Goal: Task Accomplishment & Management: Use online tool/utility

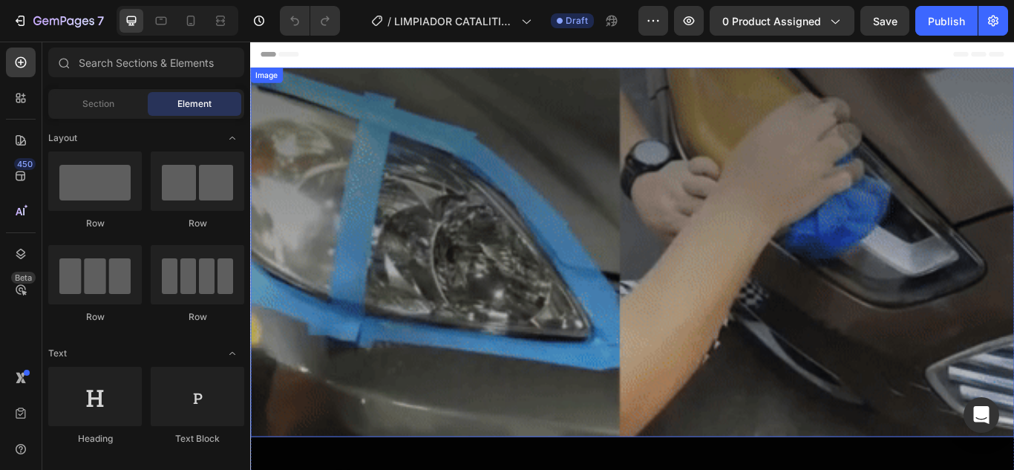
click at [509, 238] on img at bounding box center [695, 287] width 891 height 430
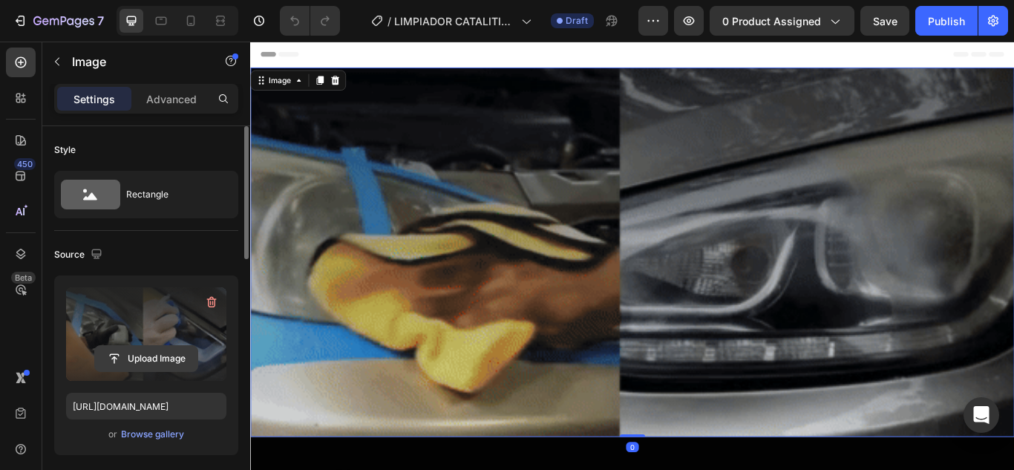
click at [165, 354] on input "file" at bounding box center [146, 358] width 102 height 25
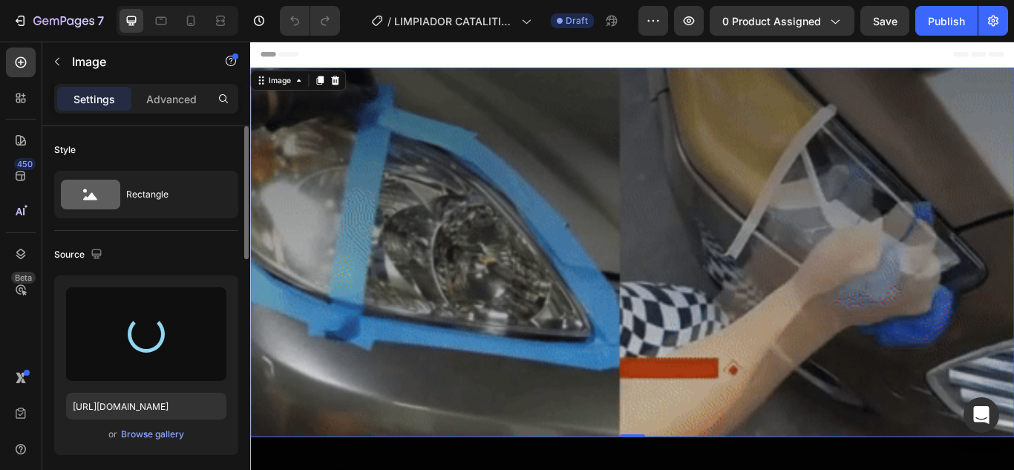
type input "[URL][DOMAIN_NAME]"
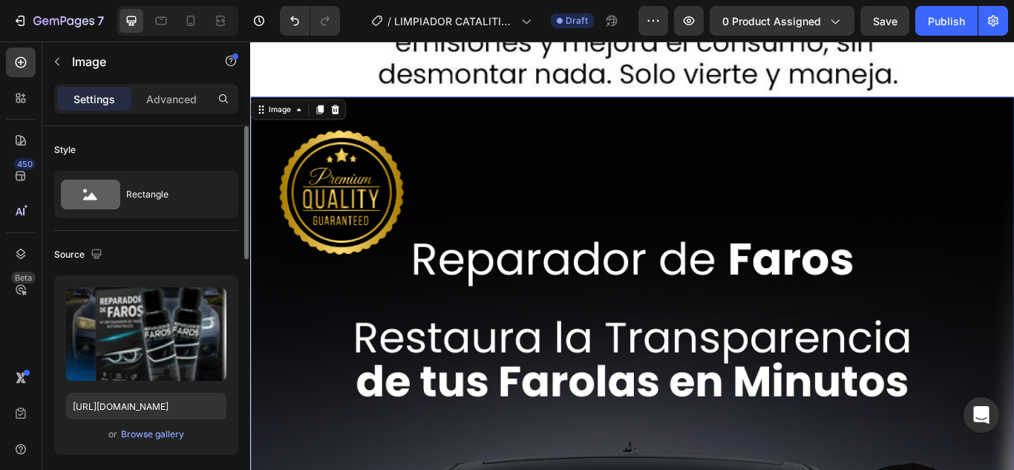
scroll to position [1559, 0]
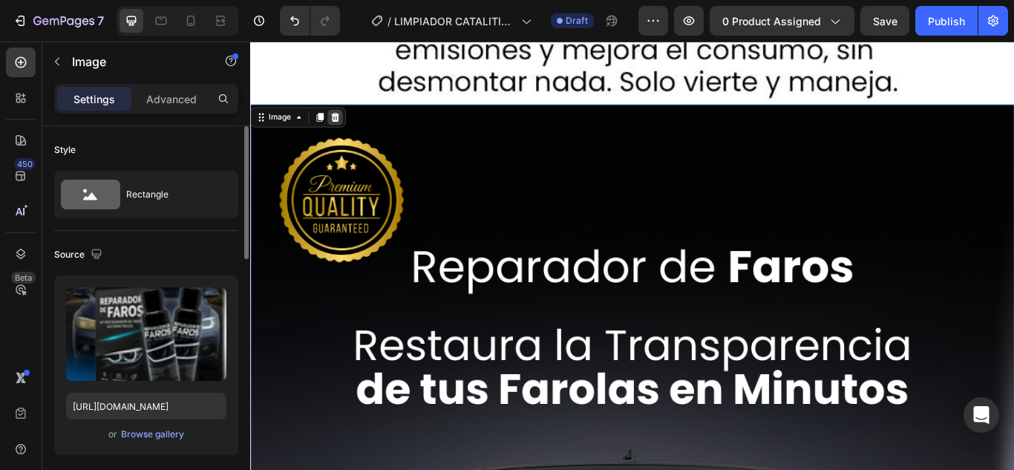
click at [348, 124] on icon at bounding box center [349, 130] width 12 height 12
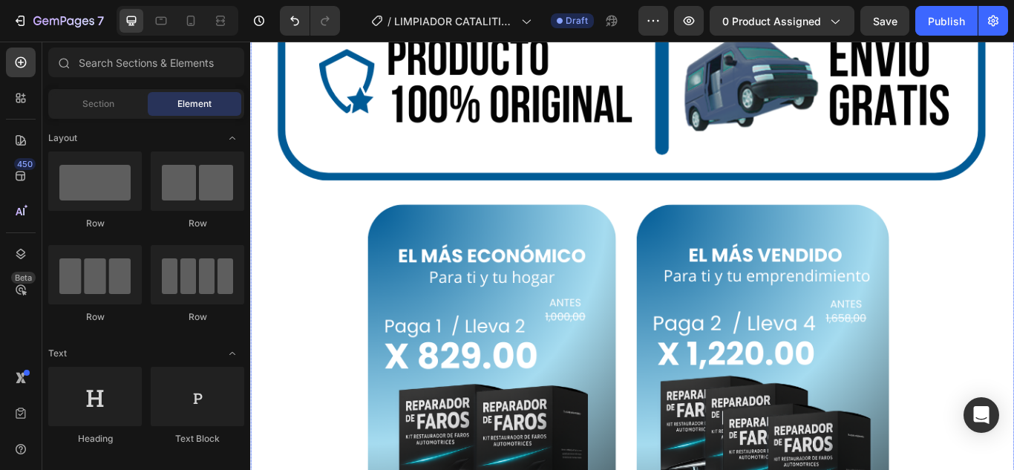
scroll to position [1781, 0]
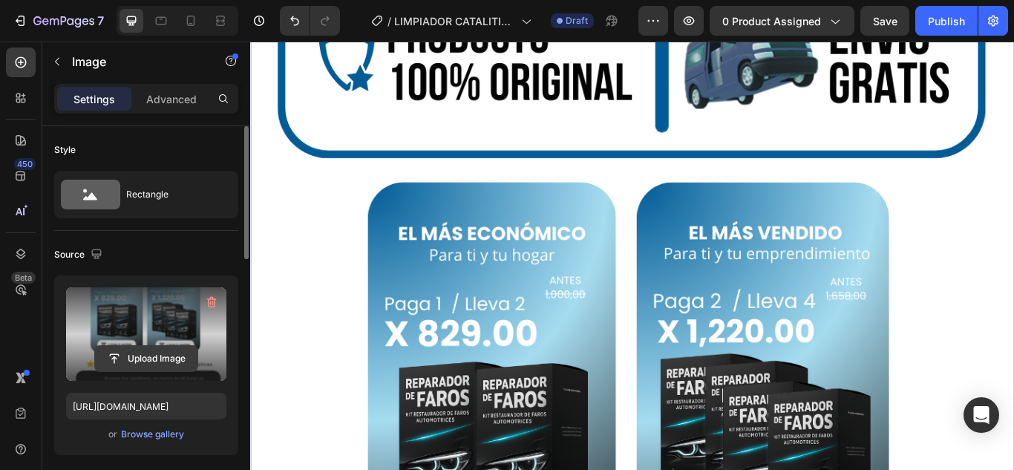
click at [153, 351] on input "file" at bounding box center [146, 358] width 102 height 25
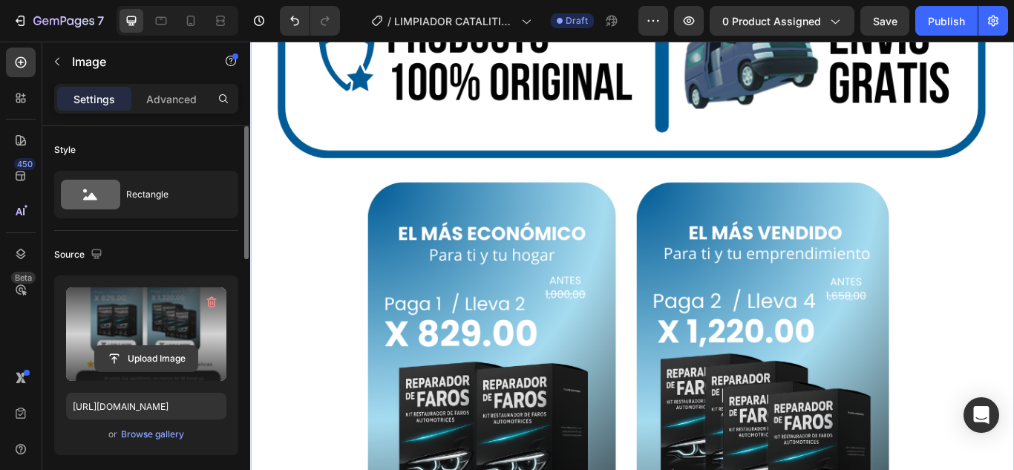
click at [145, 348] on input "file" at bounding box center [146, 358] width 102 height 25
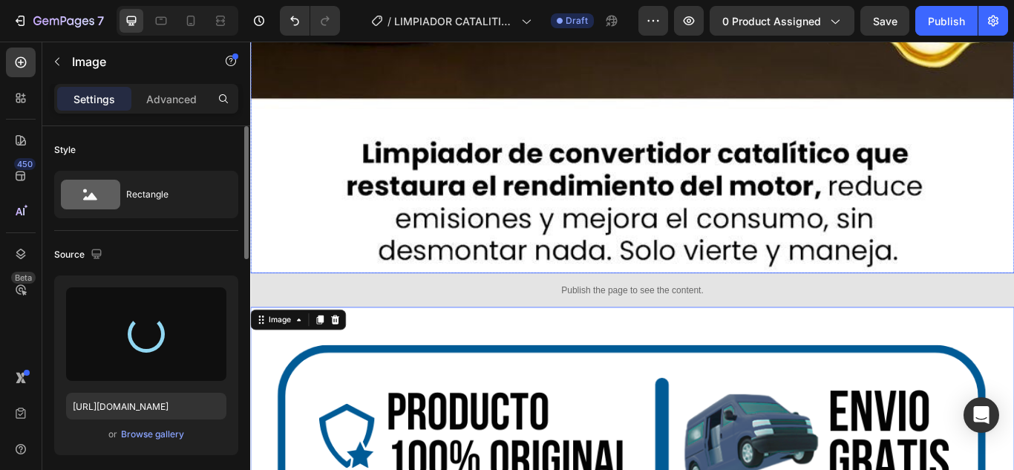
scroll to position [1336, 0]
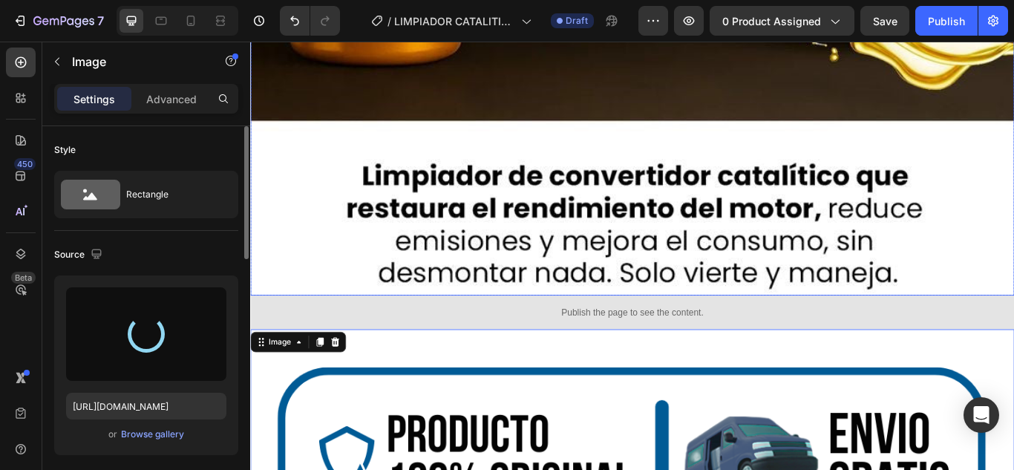
type input "[URL][DOMAIN_NAME]"
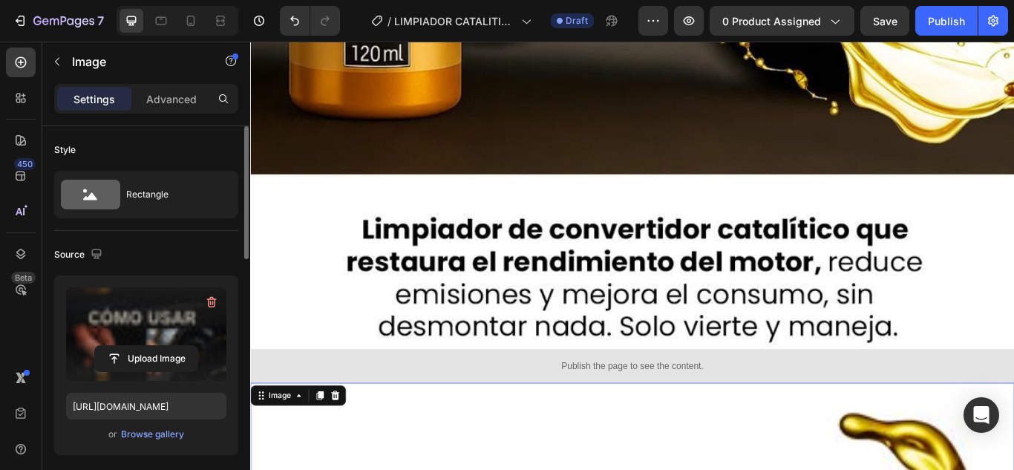
scroll to position [1262, 0]
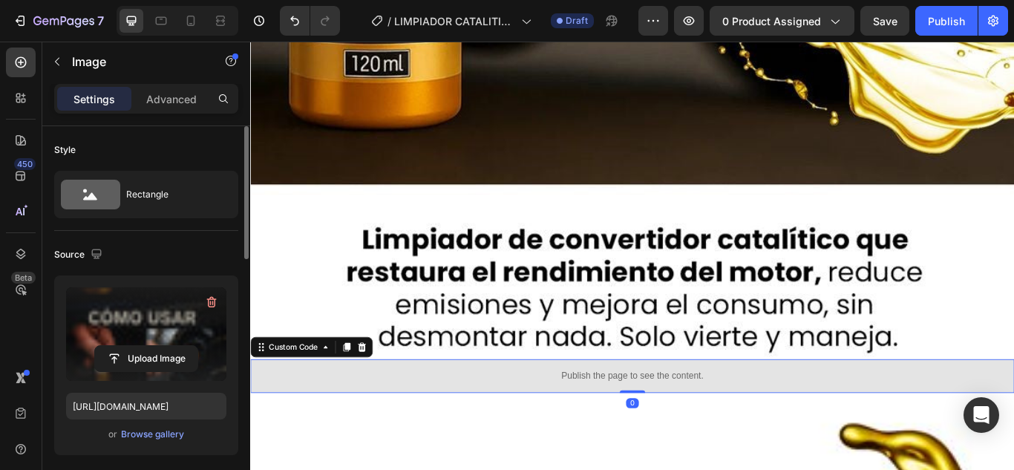
click at [364, 424] on p "Publish the page to see the content." at bounding box center [695, 432] width 891 height 16
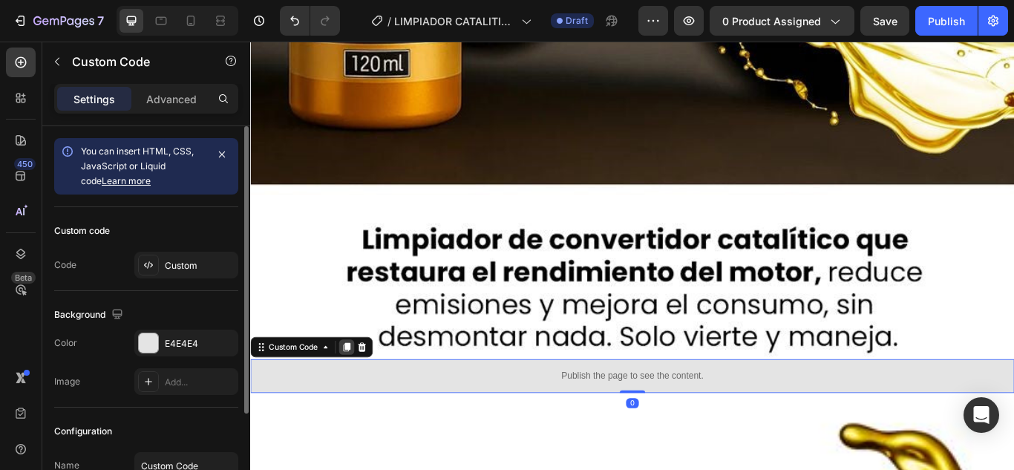
click at [362, 392] on icon at bounding box center [362, 398] width 12 height 12
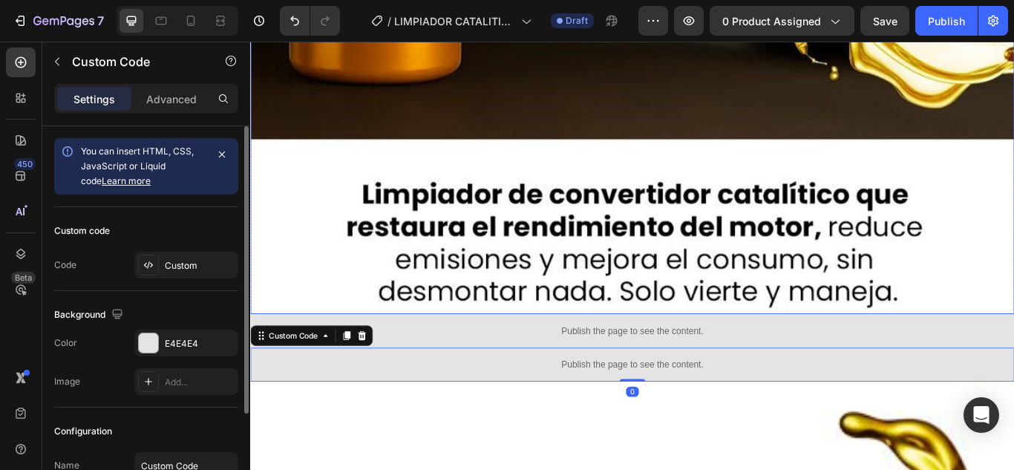
scroll to position [1410, 0]
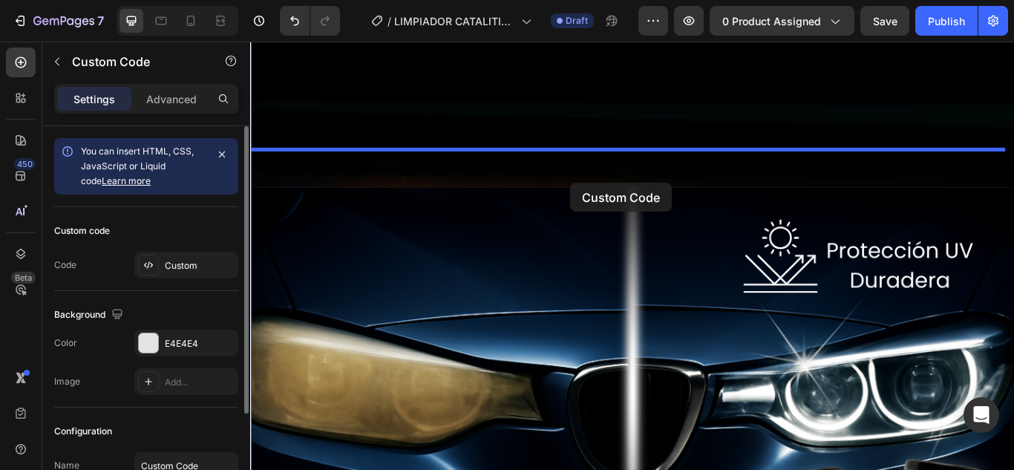
drag, startPoint x: 305, startPoint y: 271, endPoint x: 623, endPoint y: 206, distance: 324.9
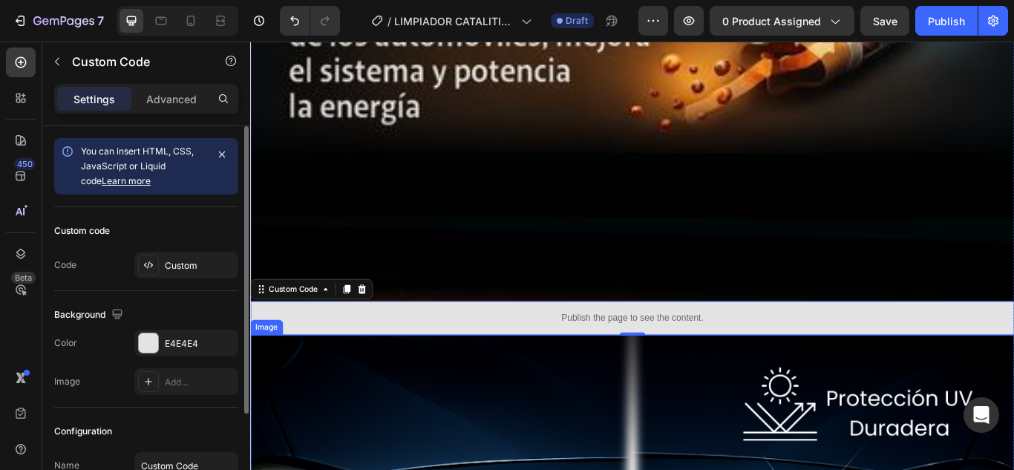
scroll to position [4835, 0]
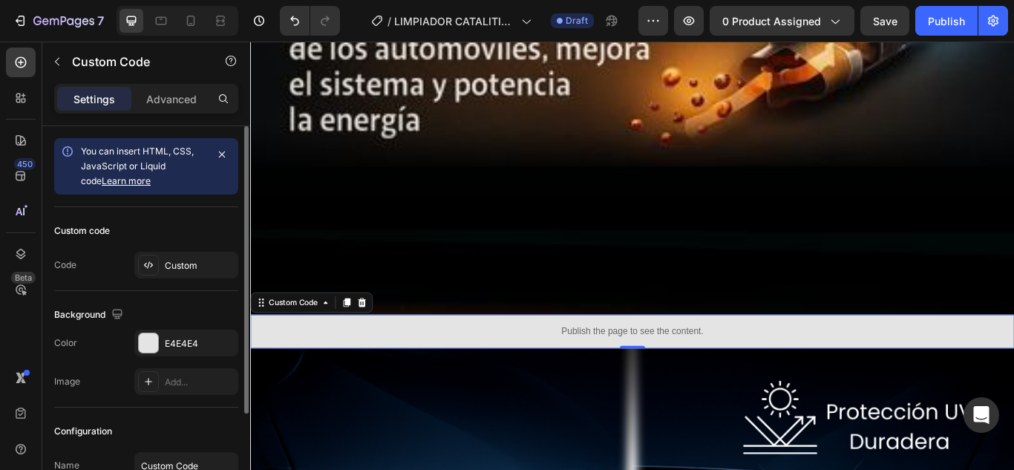
click at [324, 372] on p "Publish the page to see the content." at bounding box center [695, 380] width 891 height 16
click at [177, 99] on p "Advanced" at bounding box center [171, 99] width 50 height 16
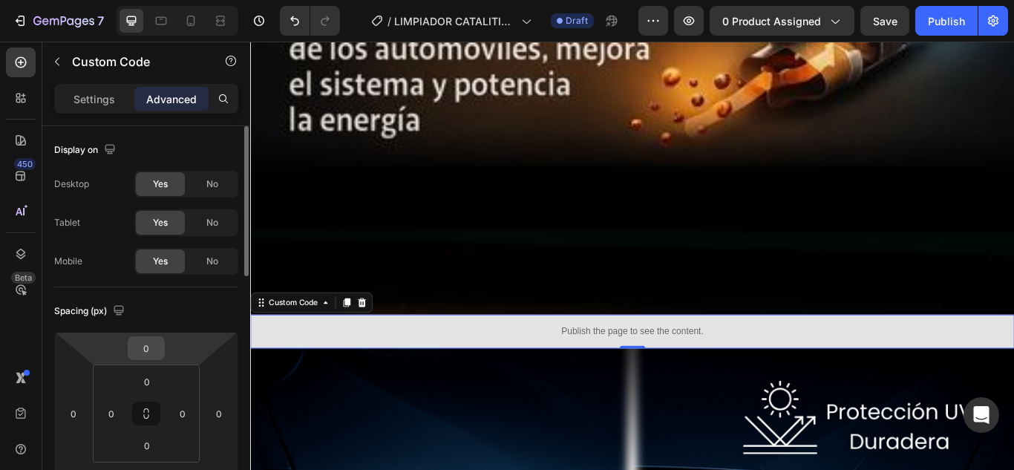
click at [144, 350] on input "0" at bounding box center [146, 348] width 30 height 22
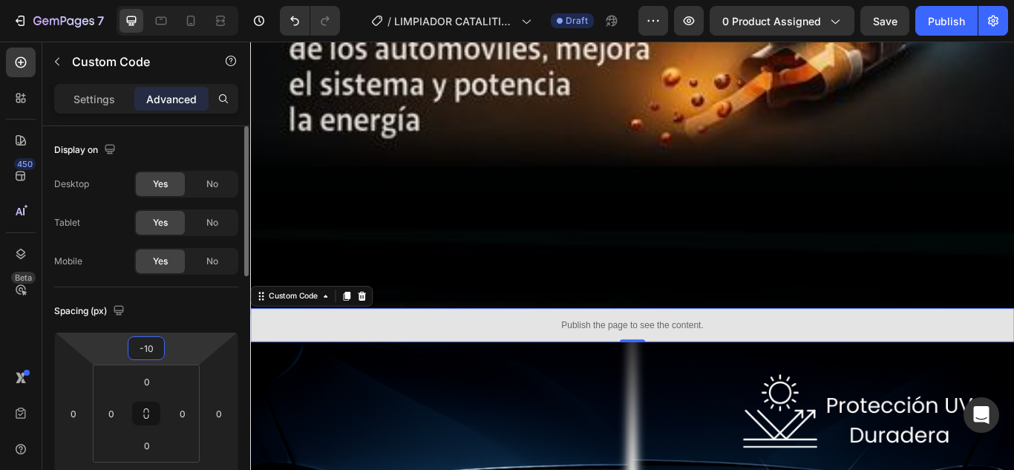
type input "-190"
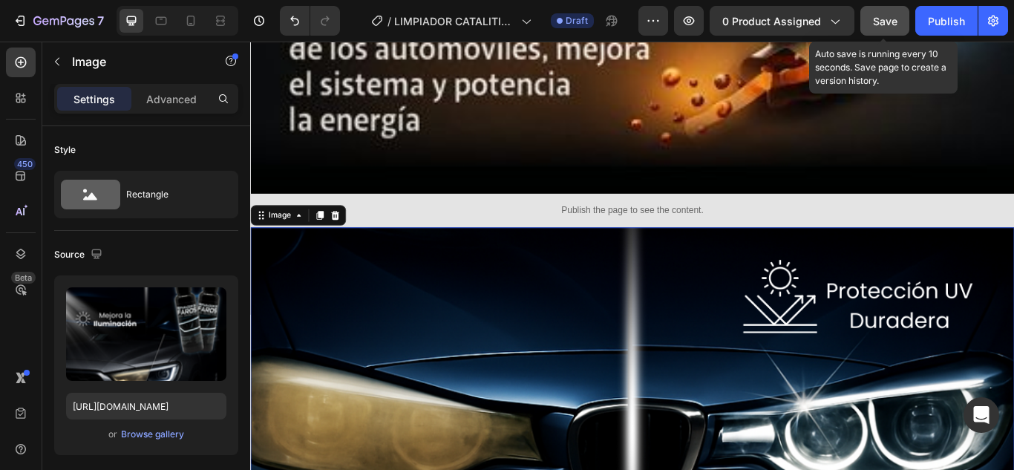
click at [892, 31] on button "Save" at bounding box center [884, 21] width 49 height 30
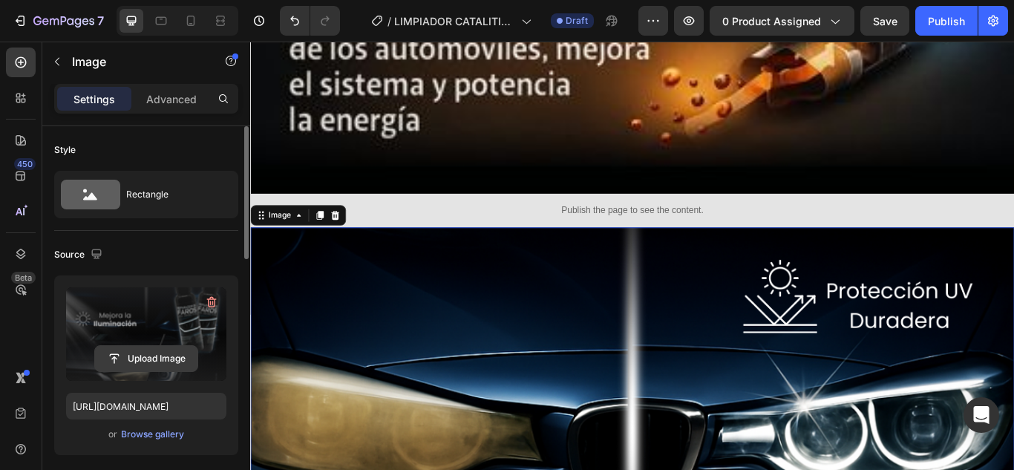
click at [166, 358] on input "file" at bounding box center [146, 358] width 102 height 25
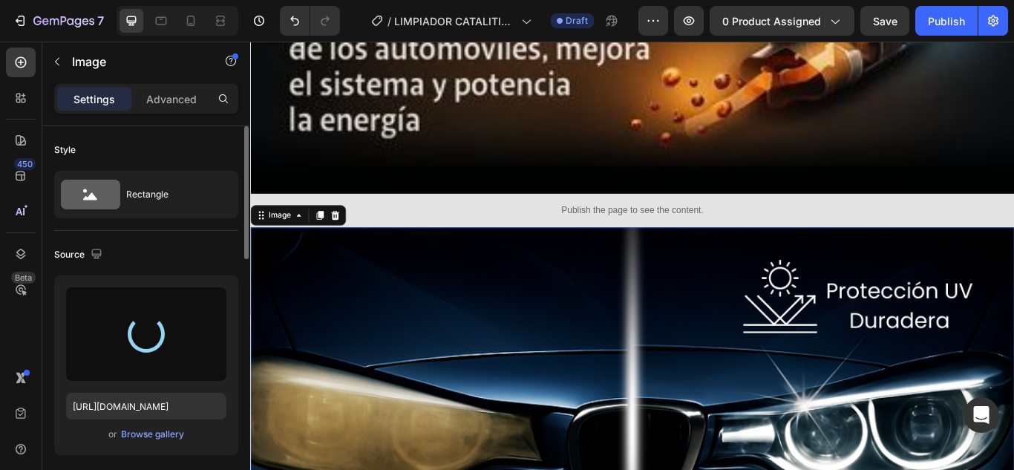
type input "[URL][DOMAIN_NAME]"
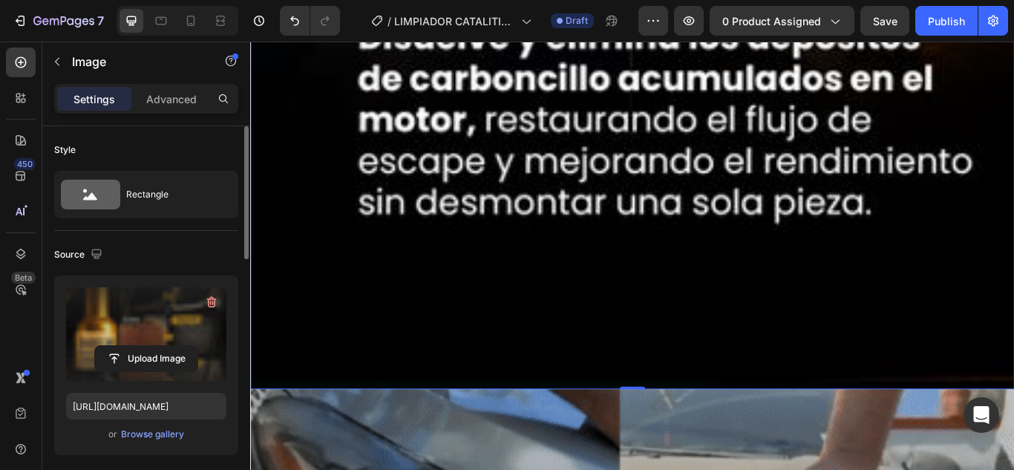
scroll to position [8768, 0]
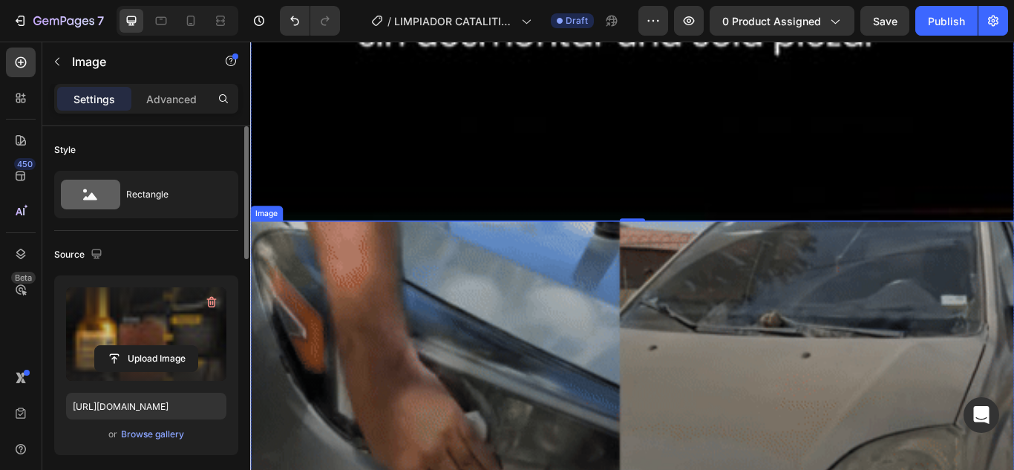
click at [318, 427] on img at bounding box center [695, 466] width 891 height 430
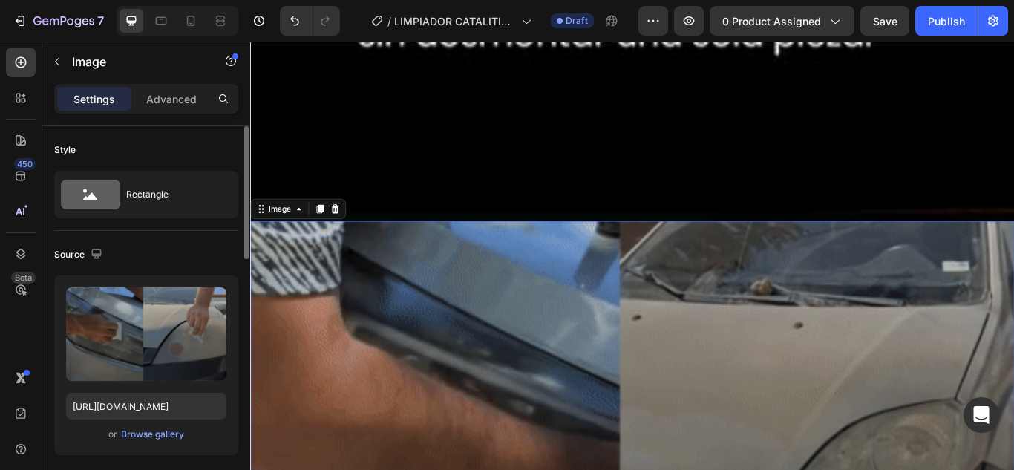
scroll to position [8917, 0]
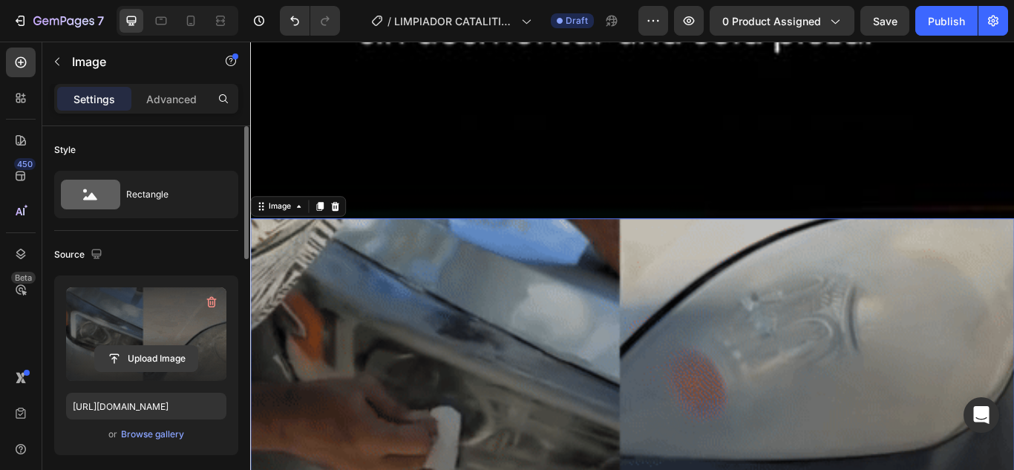
click at [142, 360] on input "file" at bounding box center [146, 358] width 102 height 25
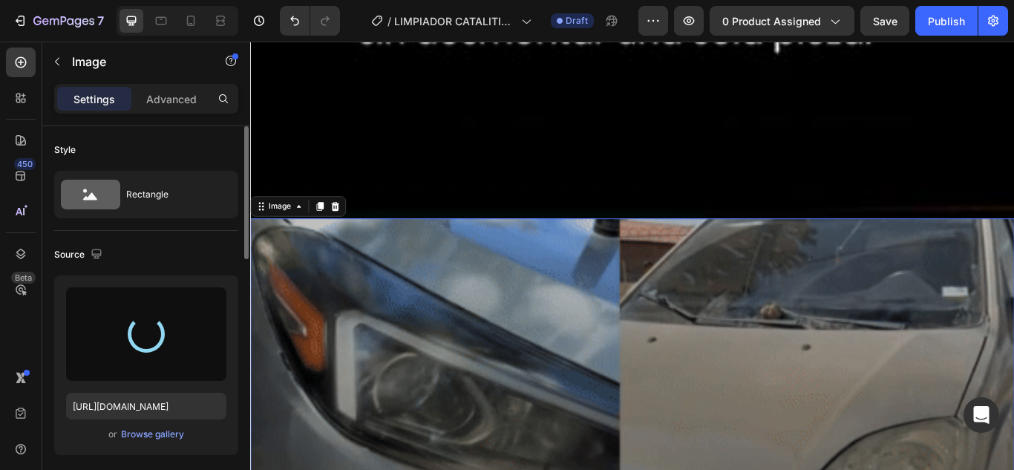
type input "[URL][DOMAIN_NAME]"
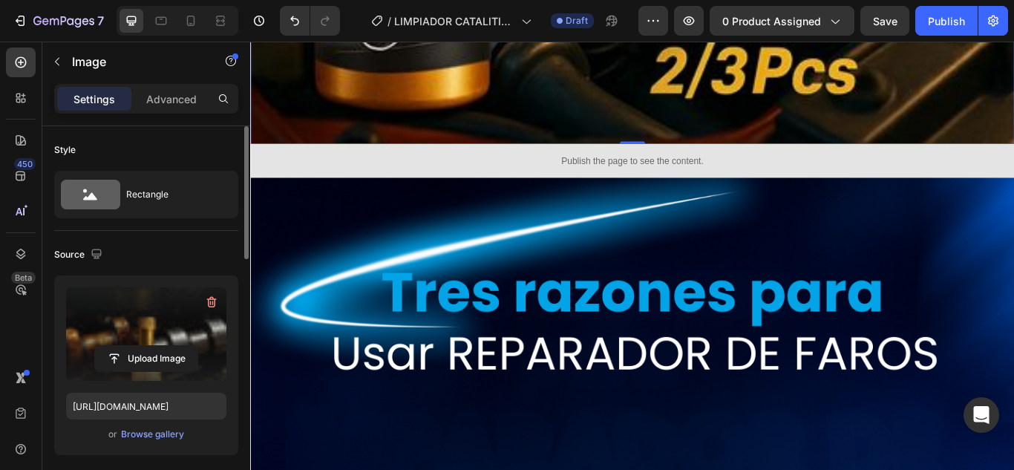
scroll to position [11885, 0]
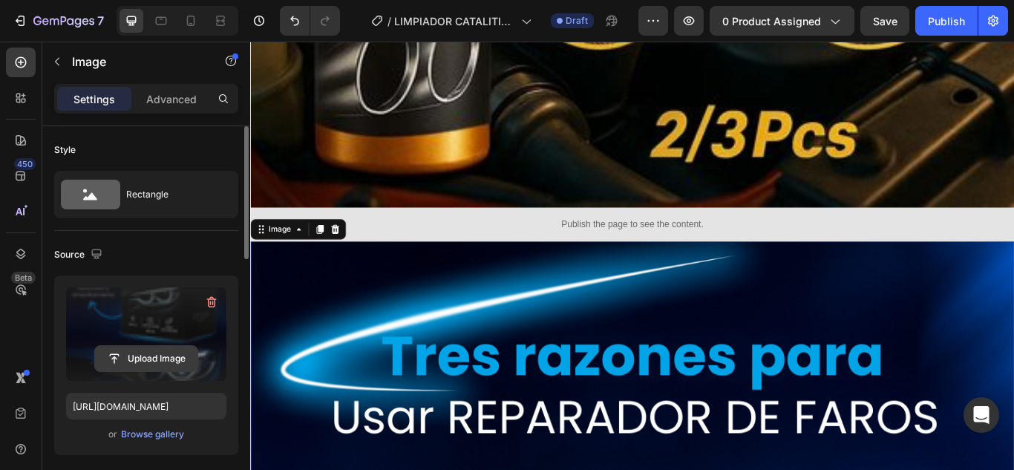
click at [154, 358] on input "file" at bounding box center [146, 358] width 102 height 25
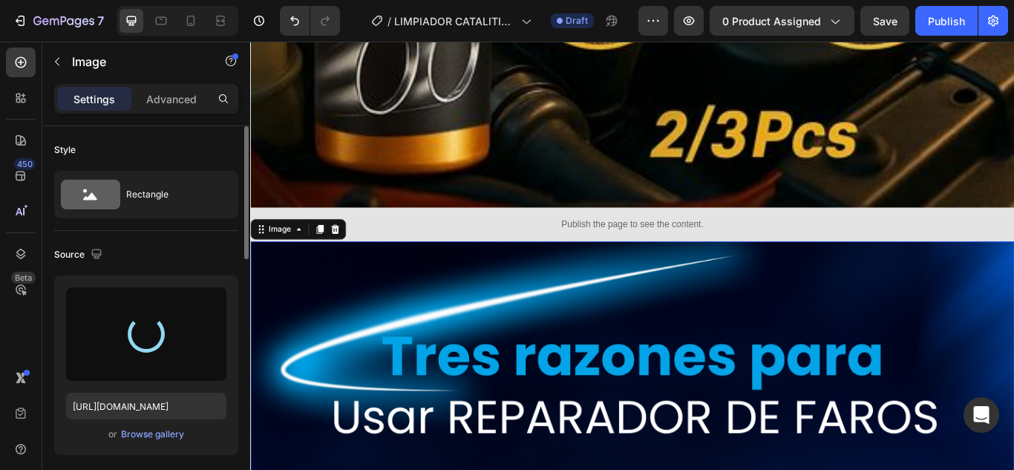
type input "[URL][DOMAIN_NAME]"
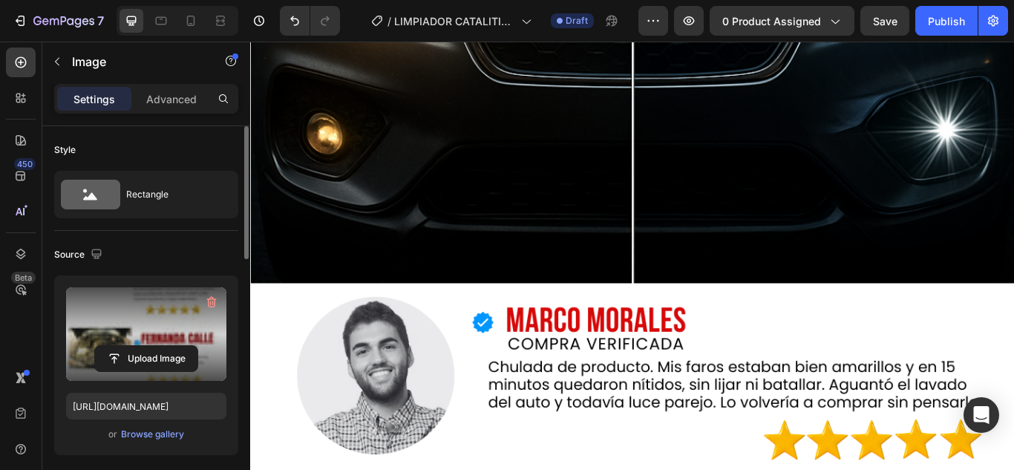
scroll to position [14706, 0]
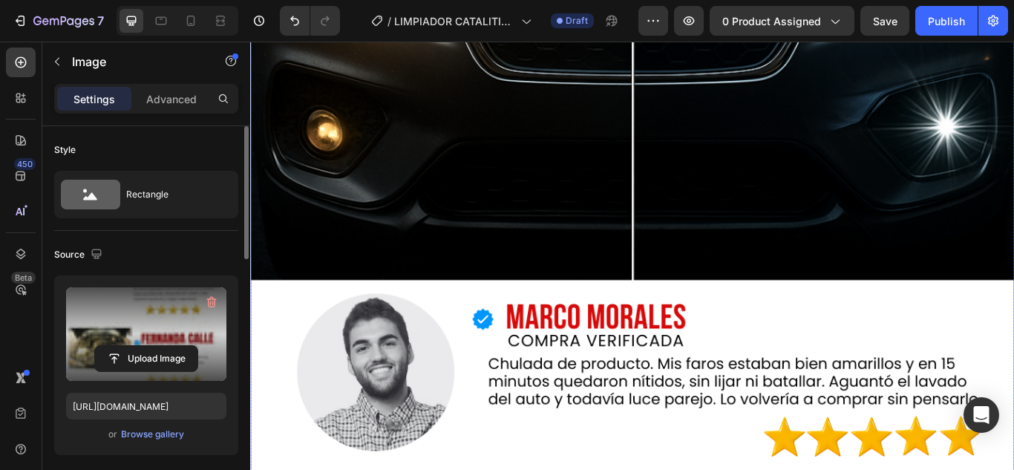
click at [701, 318] on img at bounding box center [695, 166] width 891 height 779
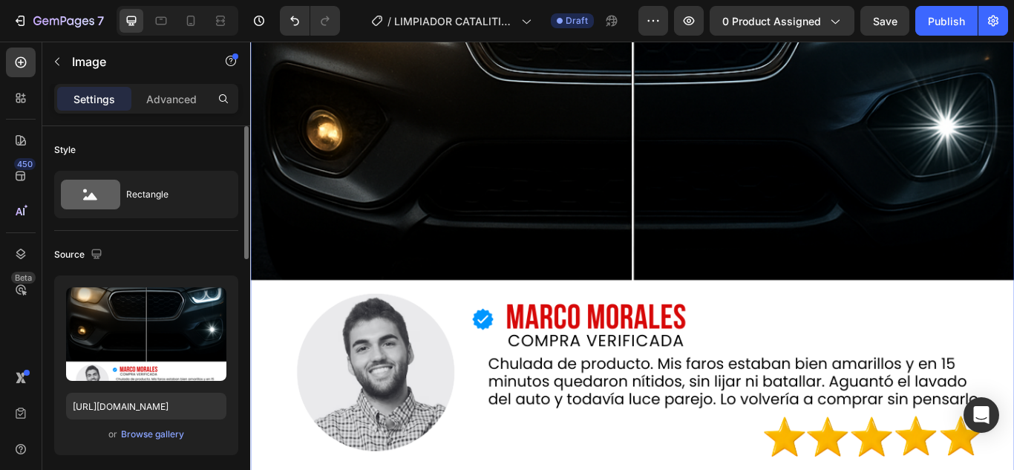
click at [451, 247] on img at bounding box center [695, 166] width 891 height 779
click at [424, 224] on img at bounding box center [695, 166] width 891 height 779
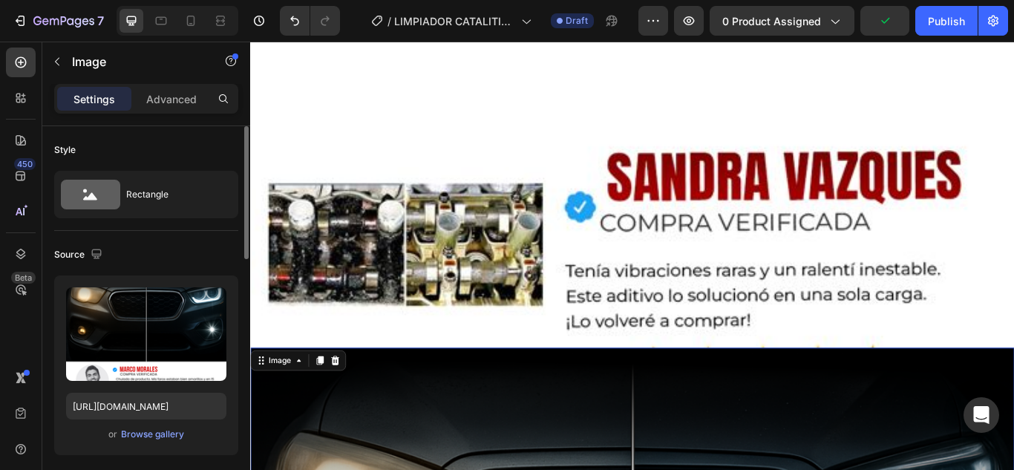
scroll to position [14112, 0]
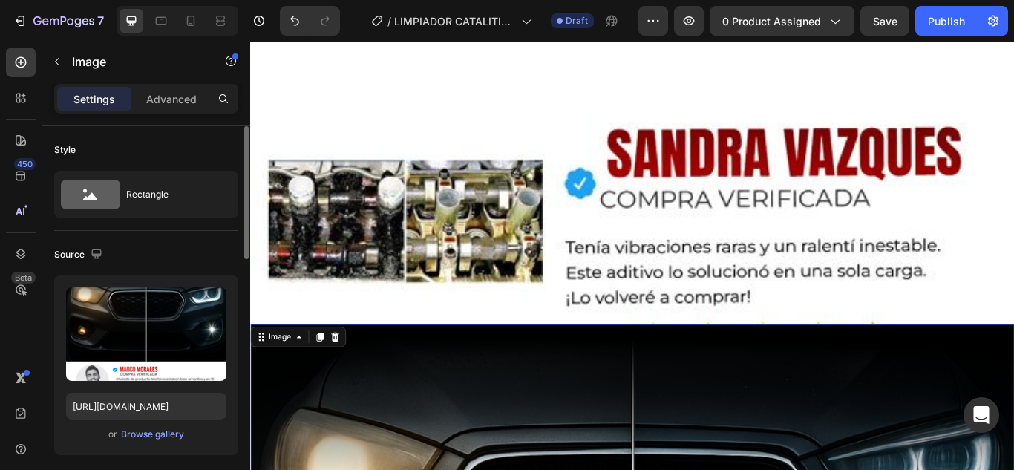
click at [350, 380] on icon at bounding box center [349, 386] width 12 height 12
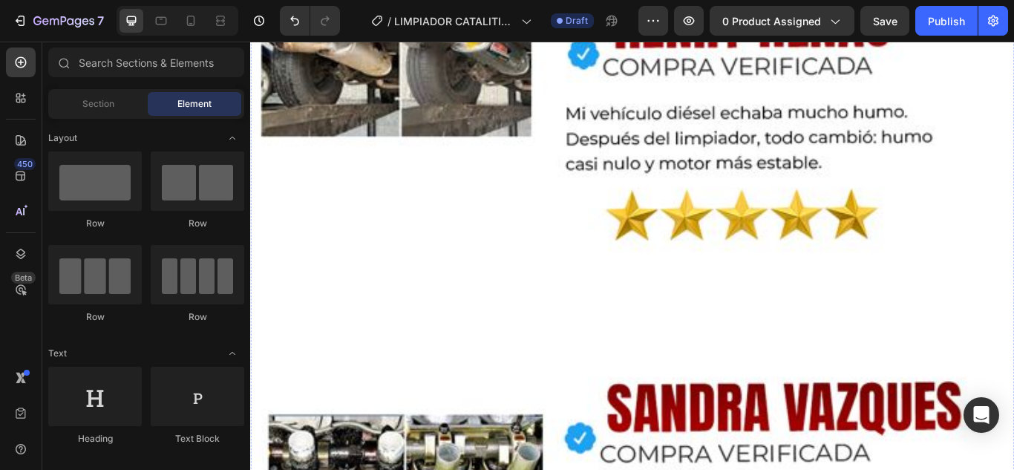
scroll to position [14334, 0]
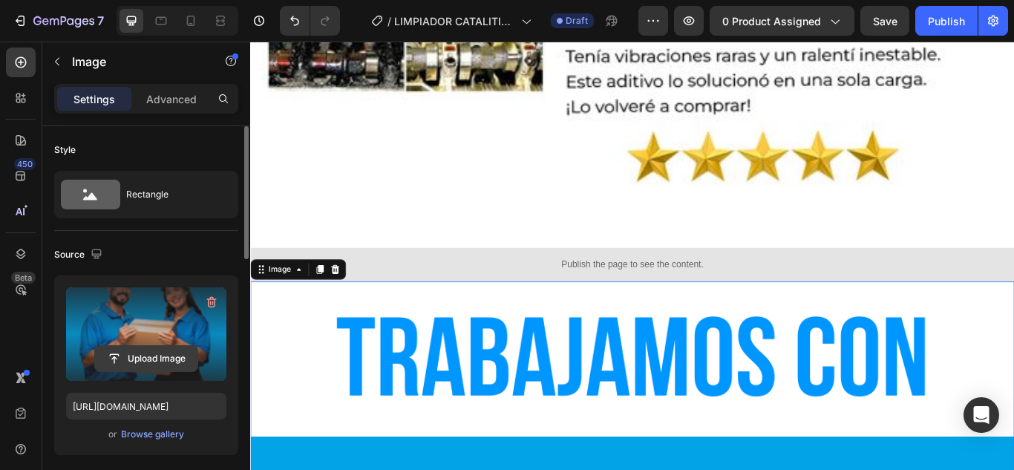
click at [105, 355] on input "file" at bounding box center [146, 358] width 102 height 25
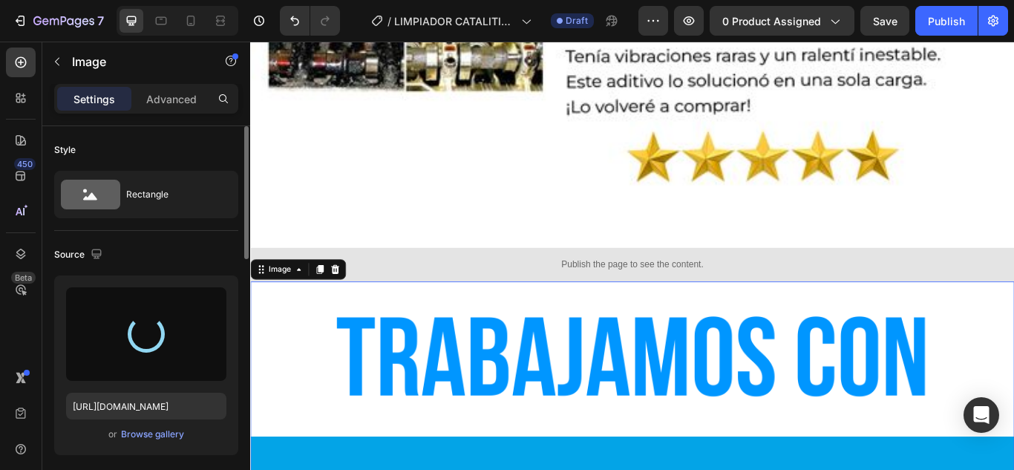
type input "[URL][DOMAIN_NAME]"
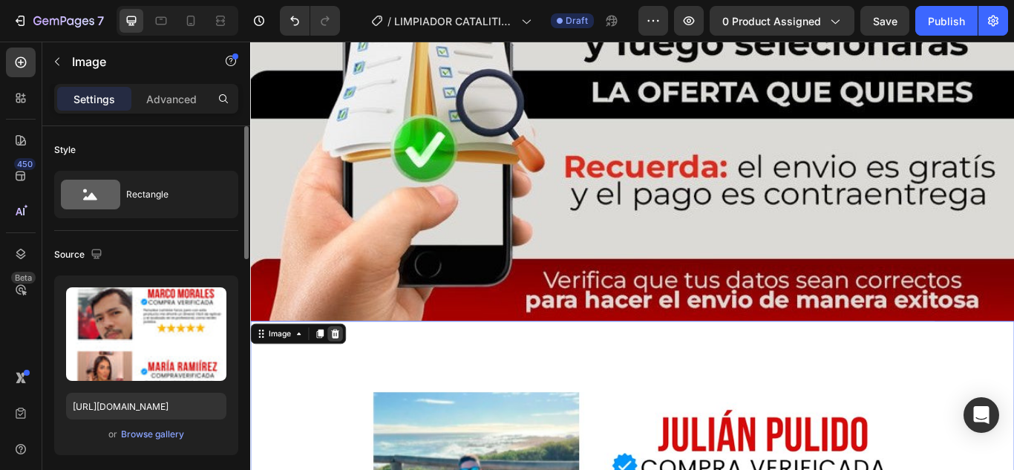
click at [348, 373] on div at bounding box center [349, 382] width 18 height 18
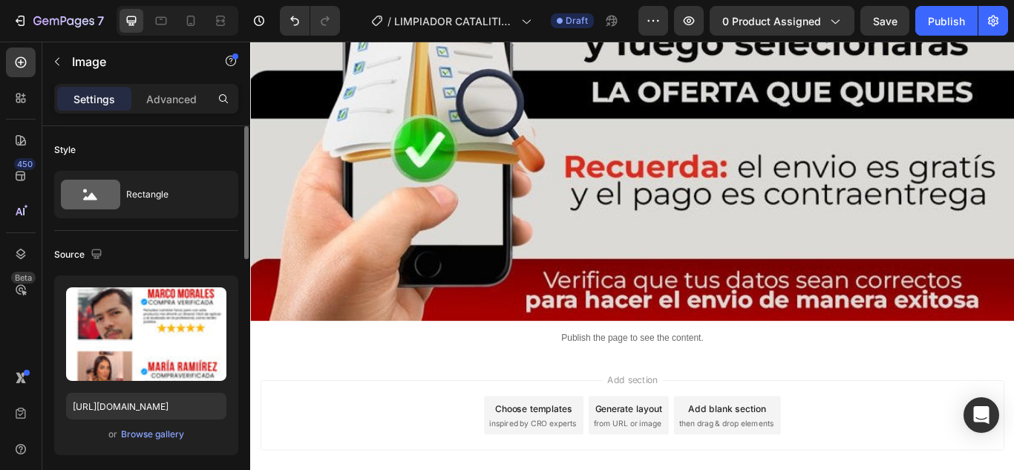
scroll to position [15315, 0]
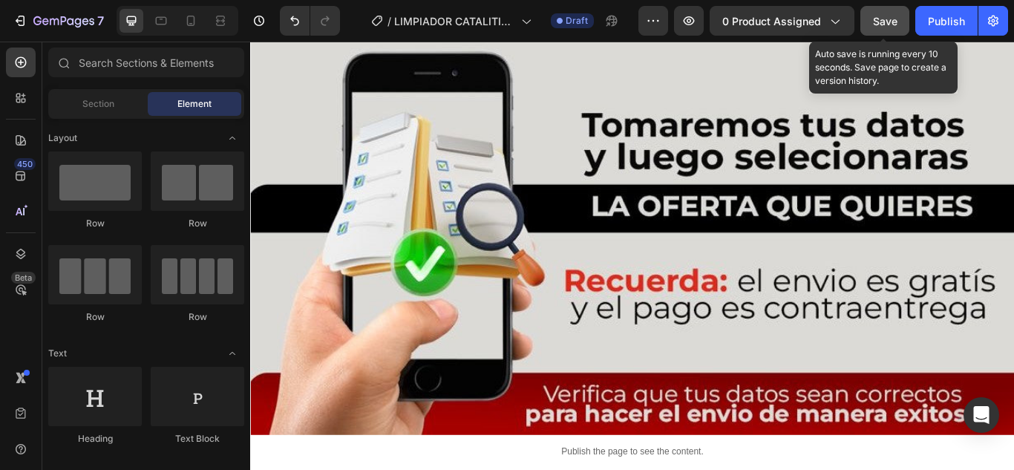
click at [885, 19] on span "Save" at bounding box center [885, 21] width 24 height 13
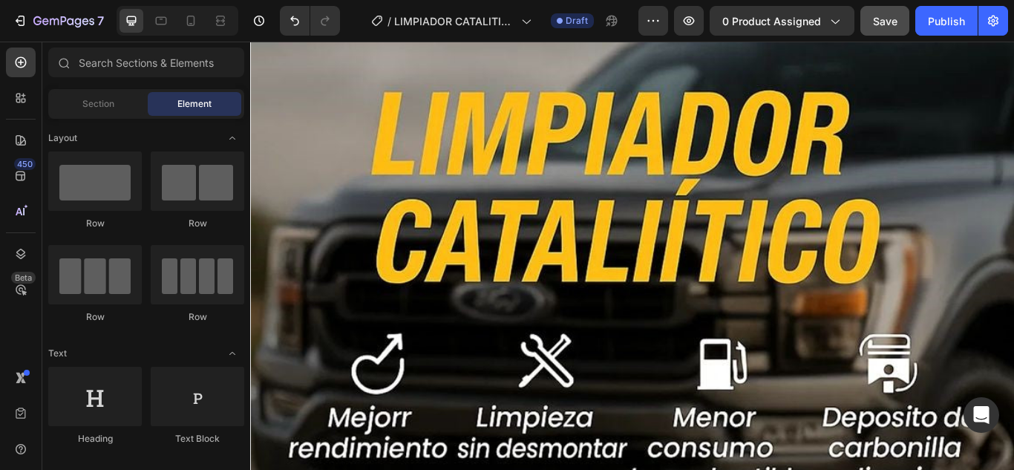
scroll to position [0, 0]
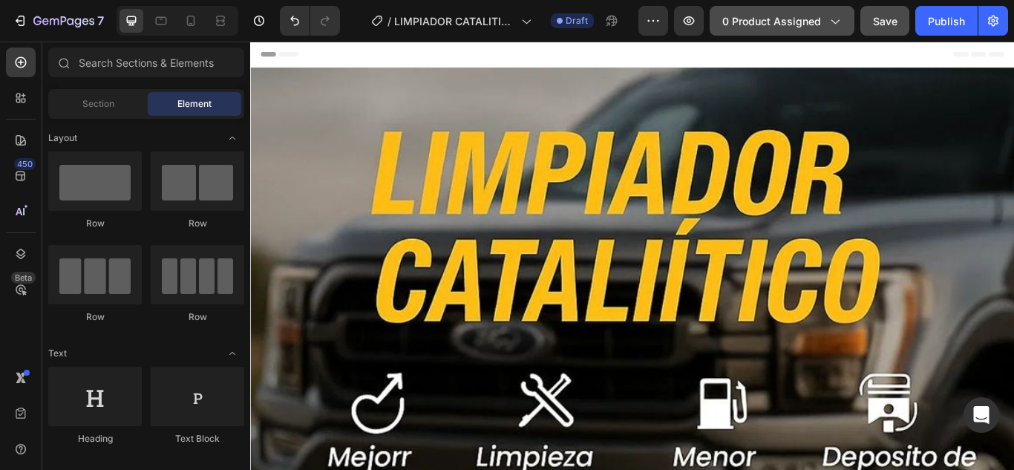
click at [801, 26] on span "0 product assigned" at bounding box center [771, 21] width 99 height 16
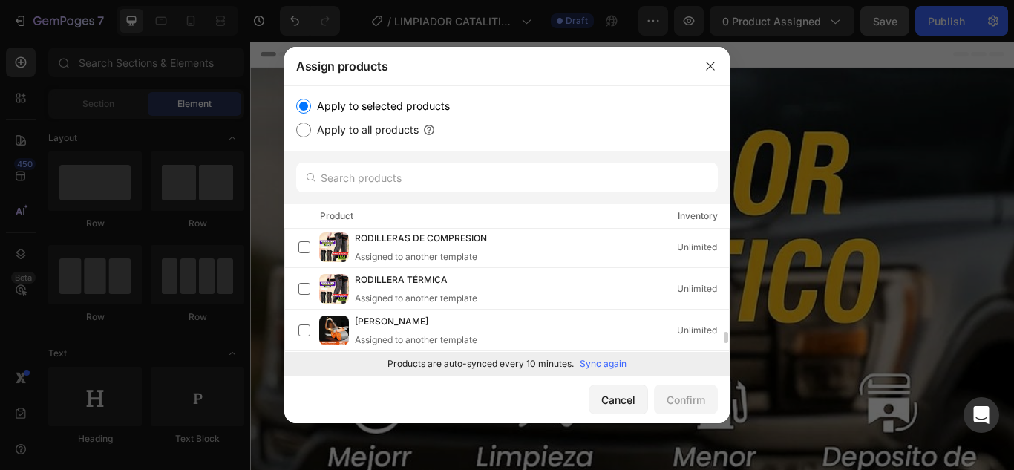
scroll to position [1208, 0]
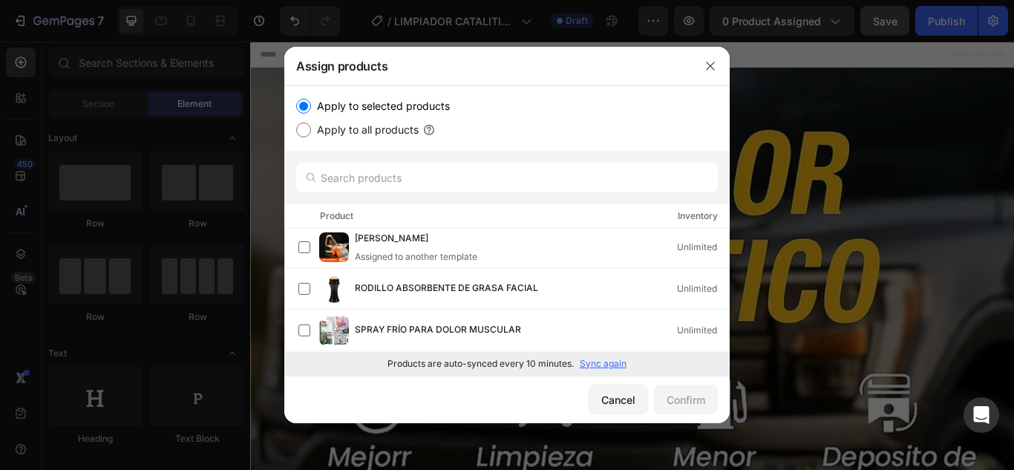
click at [611, 361] on p "Sync again" at bounding box center [603, 363] width 47 height 13
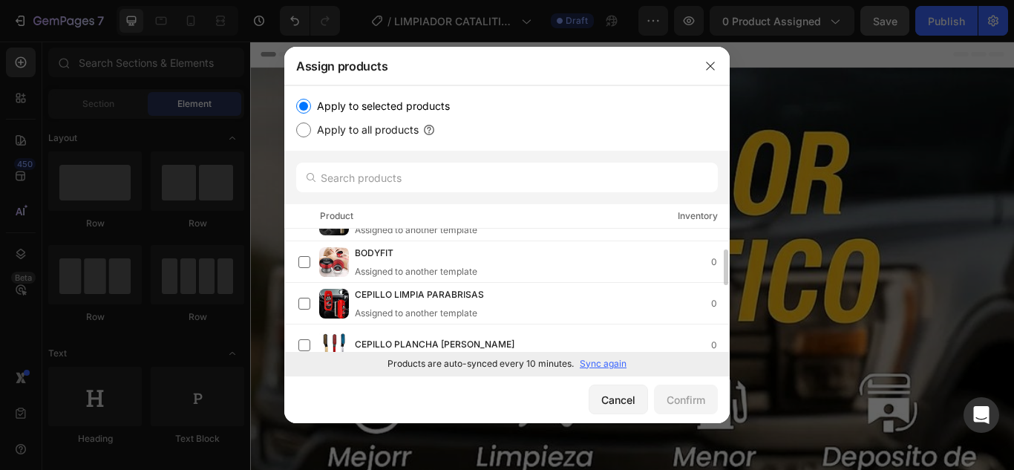
scroll to position [0, 0]
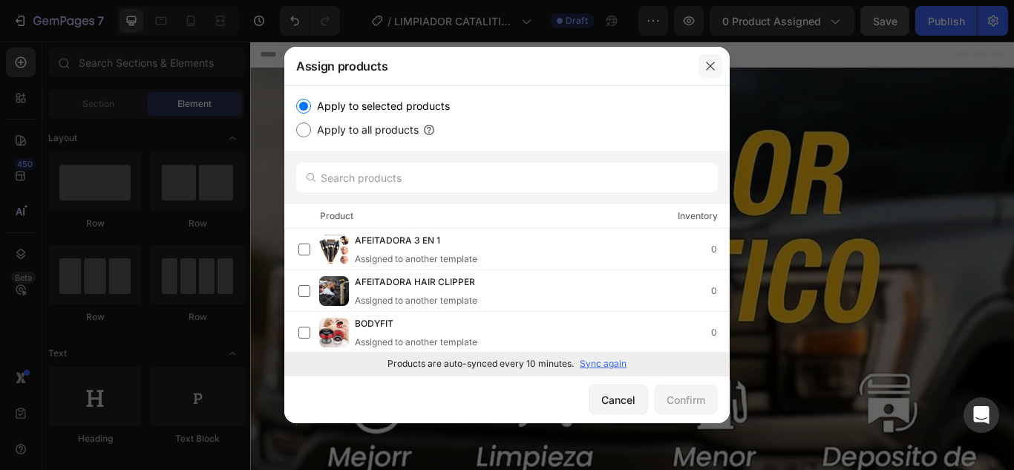
click at [710, 65] on icon "button" at bounding box center [710, 66] width 12 height 12
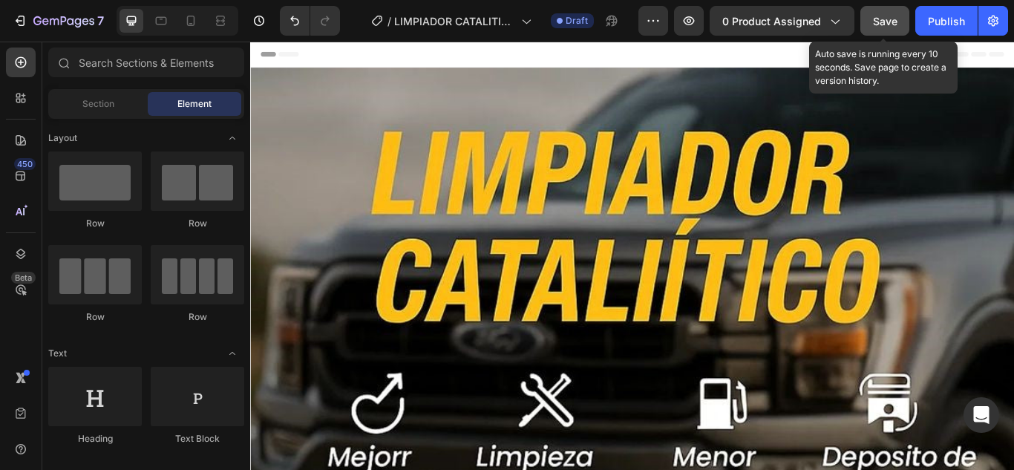
click at [888, 16] on span "Save" at bounding box center [885, 21] width 24 height 13
drag, startPoint x: 884, startPoint y: 16, endPoint x: 779, endPoint y: 61, distance: 114.0
click at [884, 16] on span "Save" at bounding box center [885, 21] width 24 height 13
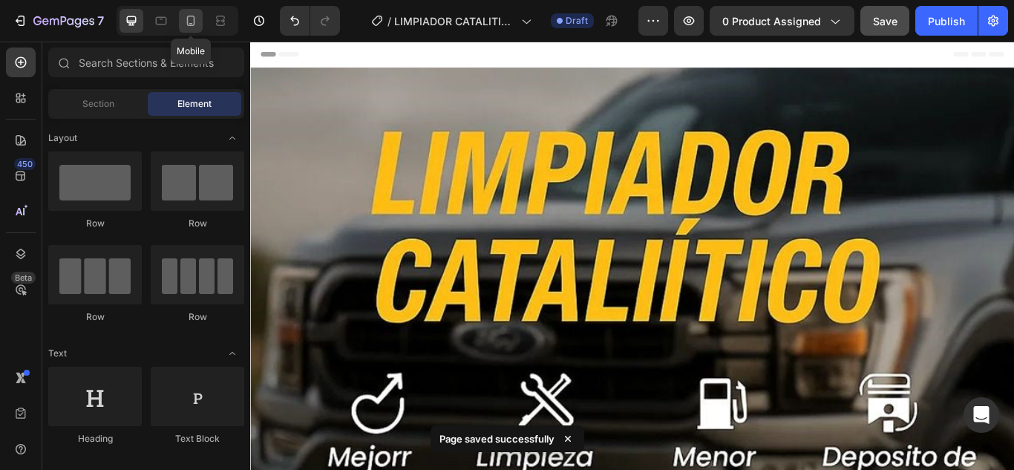
click at [190, 19] on icon at bounding box center [190, 20] width 15 height 15
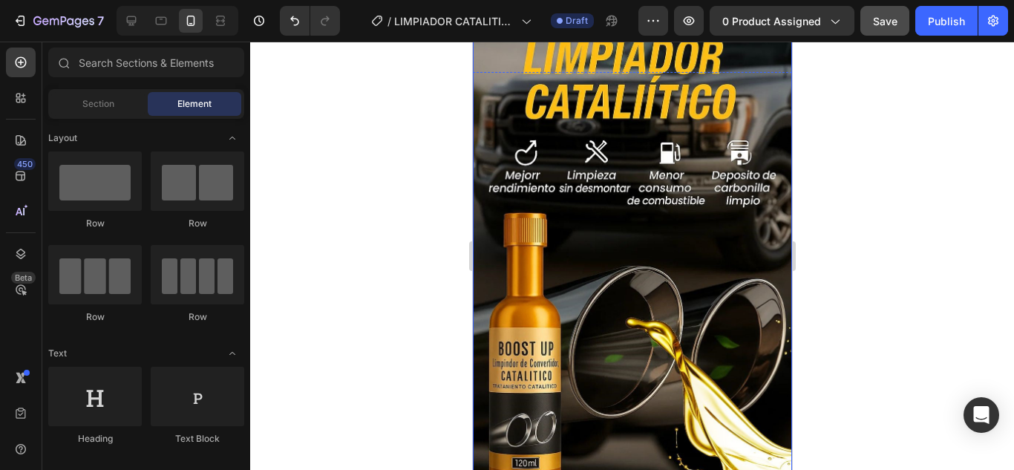
click at [653, 56] on img at bounding box center [631, 300] width 319 height 574
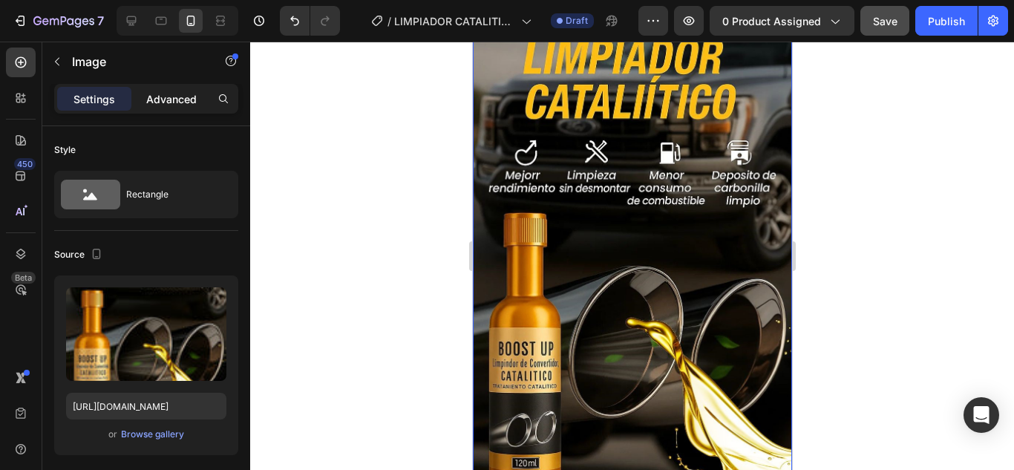
click at [169, 102] on p "Advanced" at bounding box center [171, 99] width 50 height 16
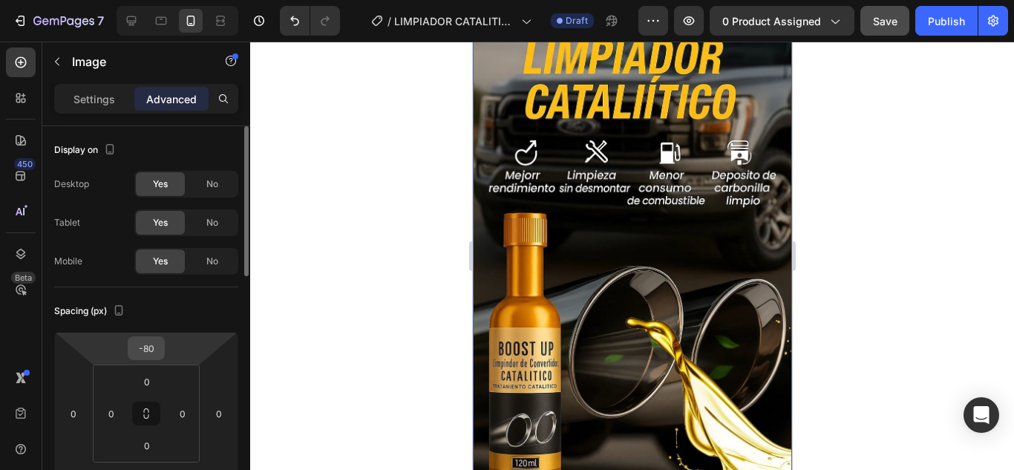
click at [142, 352] on input "-80" at bounding box center [146, 348] width 30 height 22
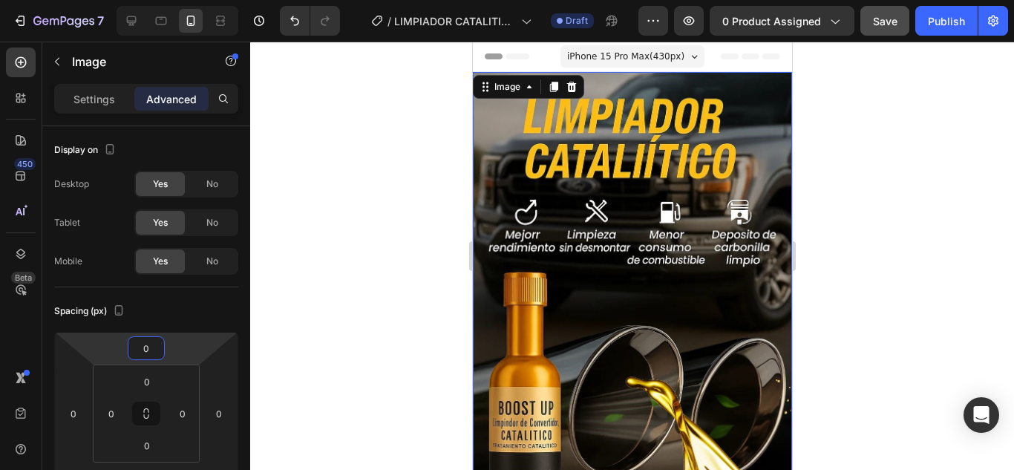
click at [866, 251] on div at bounding box center [632, 256] width 764 height 428
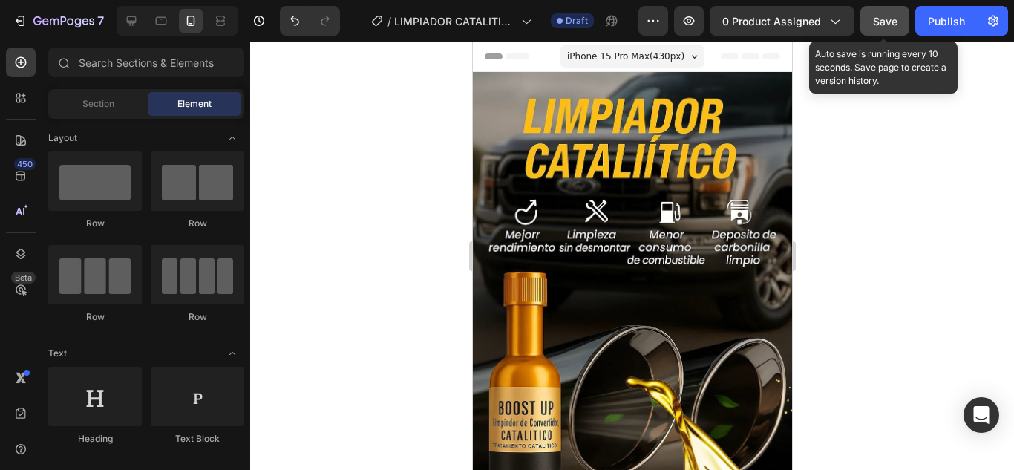
click at [894, 25] on span "Save" at bounding box center [885, 21] width 24 height 13
click at [882, 19] on span "Save" at bounding box center [885, 21] width 24 height 13
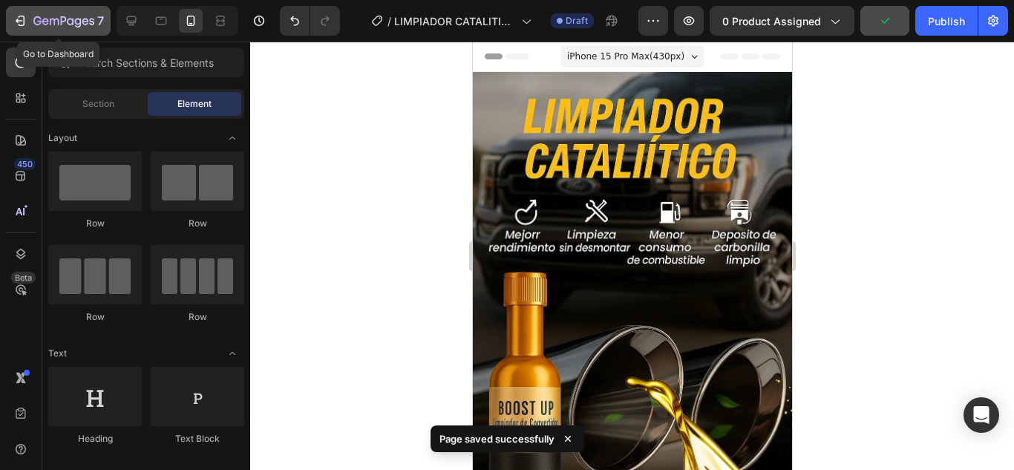
click at [32, 24] on div "7" at bounding box center [58, 21] width 91 height 18
